Goal: Navigation & Orientation: Find specific page/section

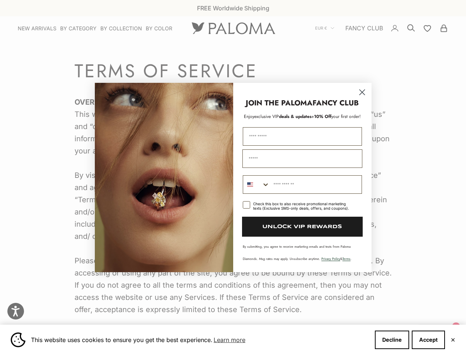
click at [233, 177] on img "POPUP Form" at bounding box center [164, 177] width 138 height 189
click at [362, 90] on icon "Close dialog" at bounding box center [362, 92] width 5 height 5
